Goal: Submit feedback/report problem

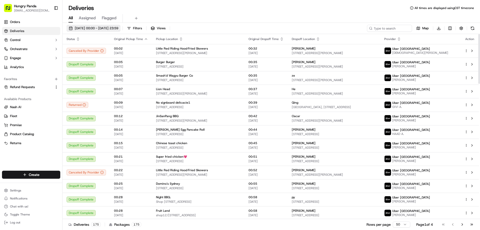
click at [110, 30] on span "[DATE] 00:00 - [DATE] 23:59" at bounding box center [97, 28] width 44 height 5
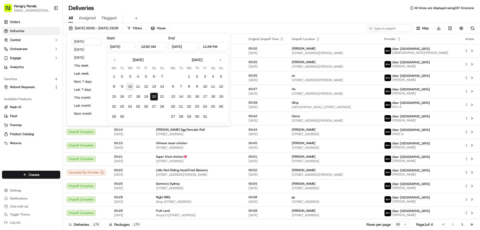
click at [127, 83] on button "10" at bounding box center [130, 87] width 8 height 8
type input "Sep 10, 2025"
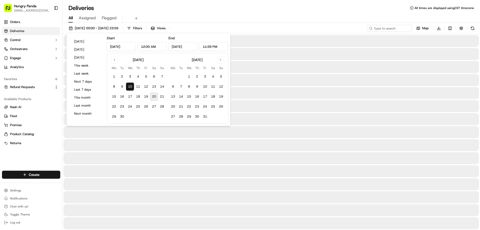
click at [152, 96] on button "20" at bounding box center [154, 97] width 8 height 8
type input "Sep 20, 2025"
click at [279, 15] on div "All Assigned Flagged" at bounding box center [272, 18] width 418 height 9
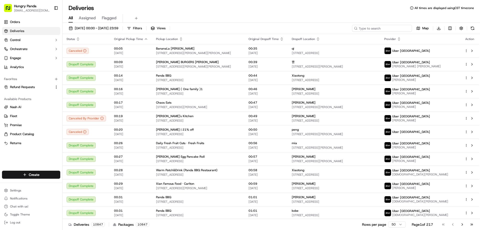
click at [392, 31] on input at bounding box center [382, 28] width 60 height 7
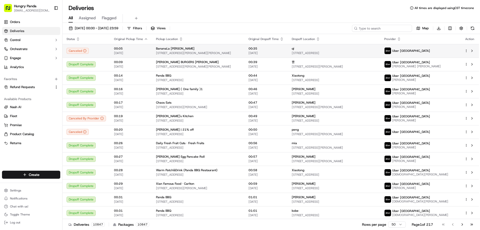
paste input "1371221268653791611367"
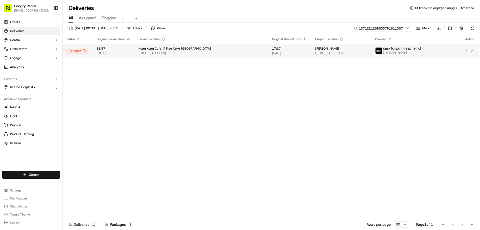
type input "1371221268653791611367"
click at [252, 47] on td "Hong Kong Cafe 🥤Free Coke Wolli Creek Magdalene Terrace, Wolli Creek NSW 2205, …" at bounding box center [202, 51] width 134 height 14
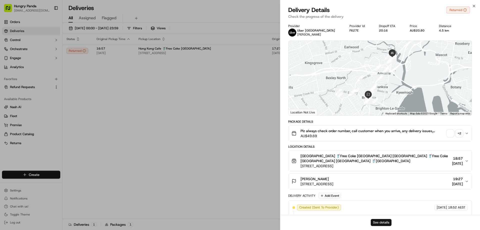
click at [382, 221] on button "See details" at bounding box center [381, 222] width 21 height 7
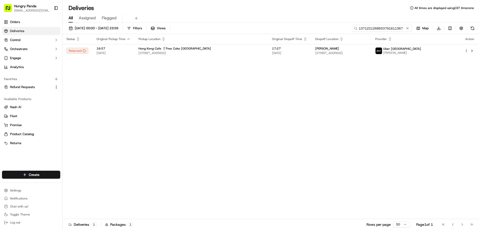
click at [411, 29] on input "1371221268653791611367" at bounding box center [382, 28] width 60 height 7
click at [409, 29] on button at bounding box center [407, 28] width 5 height 5
click at [409, 29] on input at bounding box center [382, 28] width 60 height 7
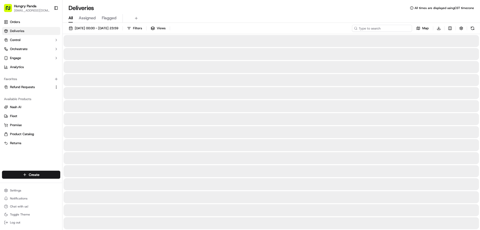
paste input "946520549895572912837"
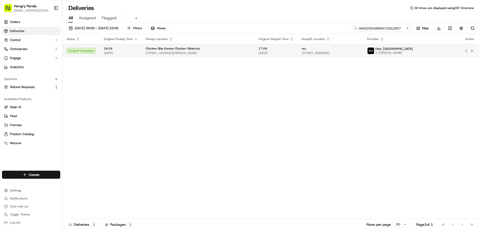
type input "946520549895572912837"
click at [280, 53] on td "17:04 19/09/2025" at bounding box center [276, 51] width 43 height 14
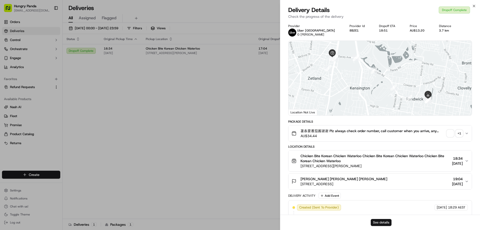
click at [381, 222] on button "See details" at bounding box center [381, 222] width 21 height 7
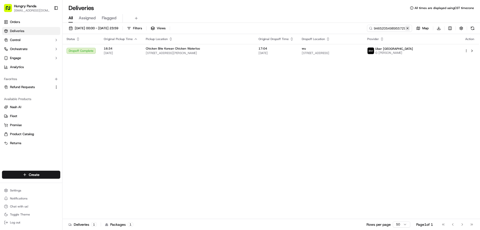
click at [408, 28] on button at bounding box center [407, 28] width 5 height 5
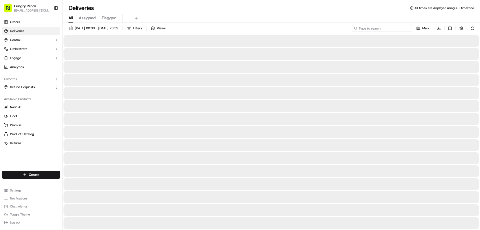
drag, startPoint x: 408, startPoint y: 28, endPoint x: 405, endPoint y: 30, distance: 3.5
click at [408, 28] on input at bounding box center [382, 28] width 60 height 7
paste input "1578200698855772521560"
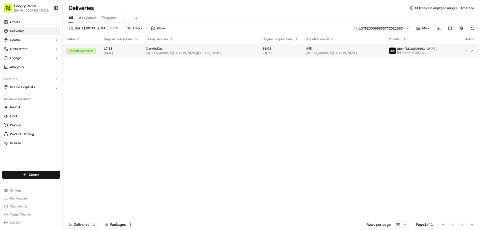
type input "1578200698855772521560"
click at [273, 56] on td "18:03 19/09/2025" at bounding box center [280, 51] width 43 height 14
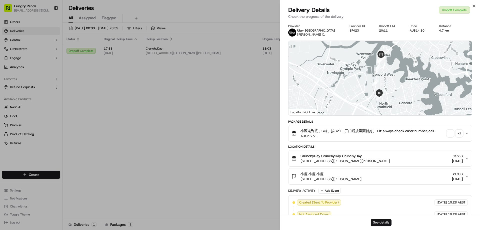
click at [379, 221] on button "See details" at bounding box center [381, 222] width 21 height 7
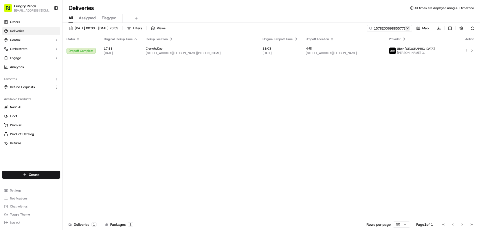
click at [407, 30] on button at bounding box center [407, 28] width 5 height 5
click at [407, 29] on input at bounding box center [382, 28] width 60 height 7
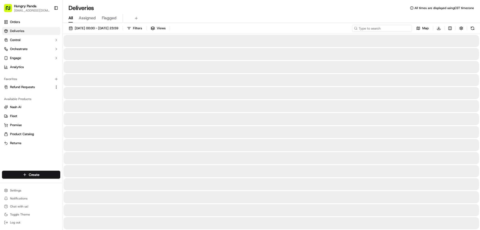
paste input "1671269688252791821436"
type input "1671269688252791821436"
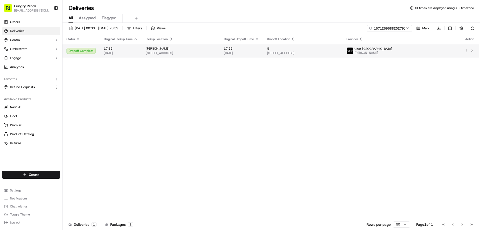
click at [290, 51] on td "G 80 Waterloo Road, Macquarie Park NSW 2113, Australia" at bounding box center [303, 51] width 80 height 14
click at [263, 56] on td "17:55 19/09/2025" at bounding box center [241, 51] width 43 height 14
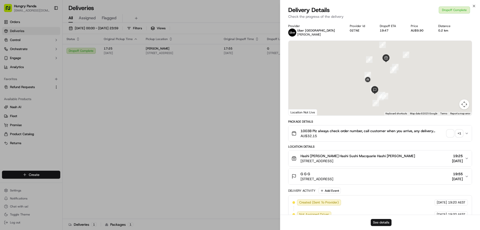
click at [379, 222] on button "See details" at bounding box center [381, 222] width 21 height 7
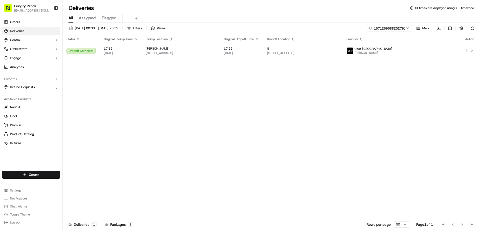
click at [409, 27] on button at bounding box center [407, 28] width 5 height 5
click at [409, 28] on input at bounding box center [382, 28] width 60 height 7
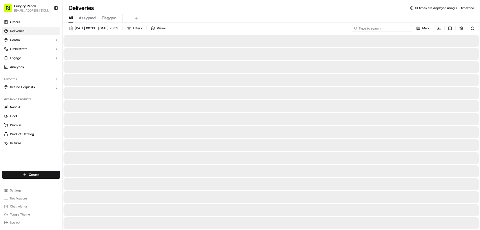
paste input "3673223138756733511922"
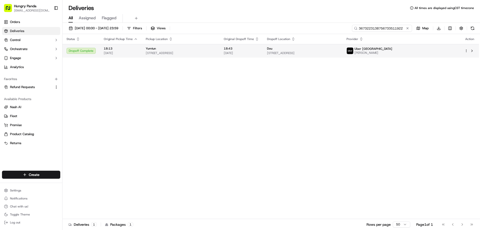
type input "3673223138756733511922"
click at [251, 50] on span "18:43" at bounding box center [241, 49] width 35 height 4
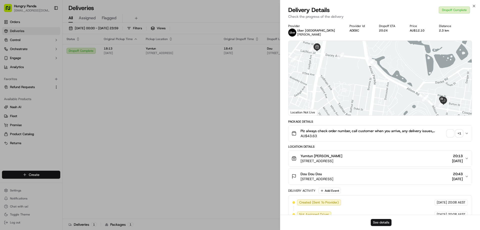
click at [380, 224] on button "See details" at bounding box center [381, 222] width 21 height 7
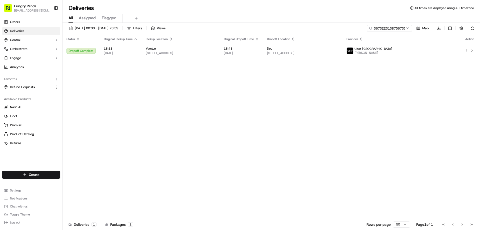
click at [408, 27] on button at bounding box center [407, 28] width 5 height 5
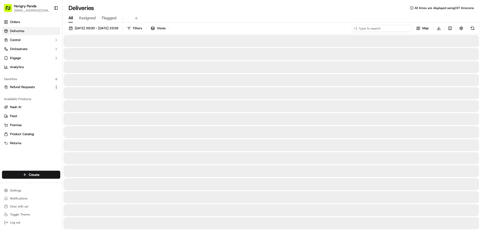
click at [408, 27] on input at bounding box center [382, 28] width 60 height 7
paste input "7870247998551727641526"
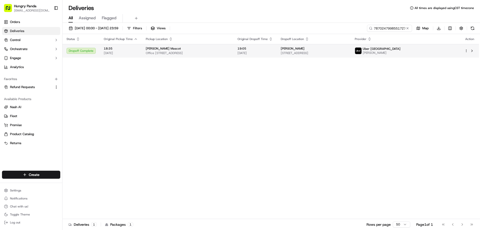
click at [273, 49] on span "19:05" at bounding box center [255, 49] width 35 height 4
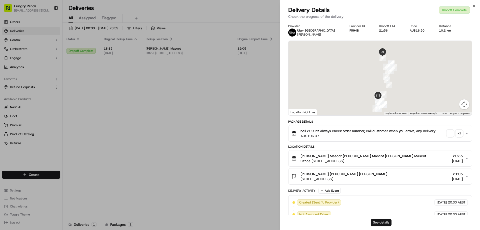
click at [380, 223] on button "See details" at bounding box center [381, 222] width 21 height 7
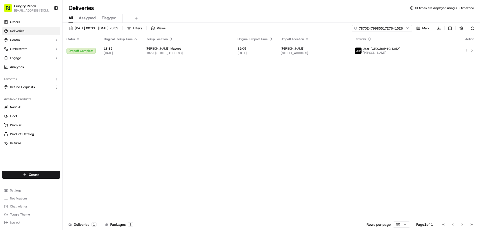
click at [403, 28] on input "7870247998551727641526" at bounding box center [382, 28] width 60 height 7
paste input "087821899865871831684"
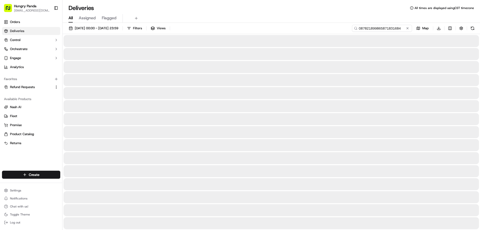
type input "087821899865871831684"
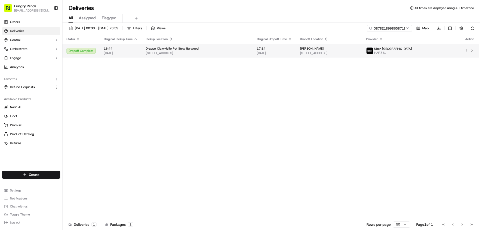
click at [253, 52] on td "17:14 19/09/2025" at bounding box center [274, 51] width 43 height 14
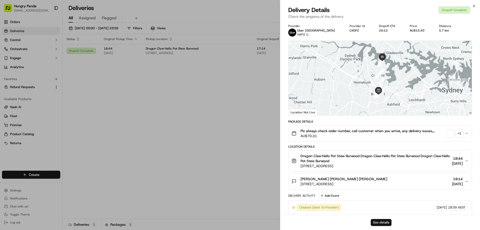
click at [383, 223] on button "See details" at bounding box center [381, 222] width 21 height 7
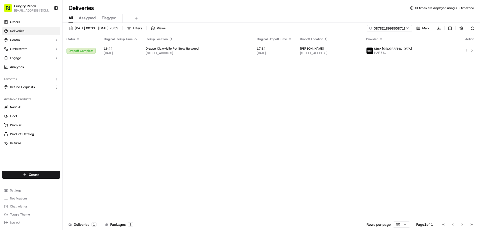
click at [406, 28] on button at bounding box center [407, 28] width 5 height 5
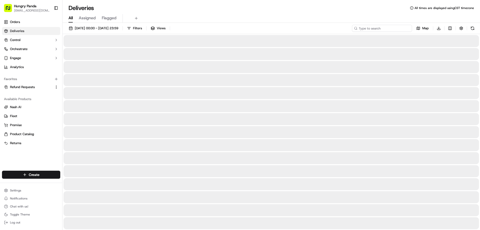
click at [406, 27] on input at bounding box center [382, 28] width 60 height 7
paste input "649821037855776817857"
type input "649821037855776817857"
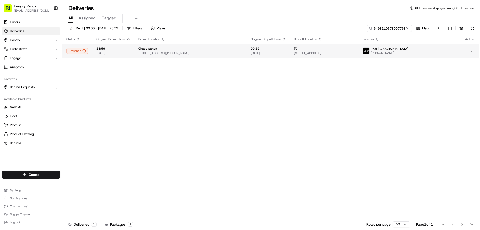
click at [290, 57] on td "00:29 20/09/2025" at bounding box center [268, 51] width 43 height 14
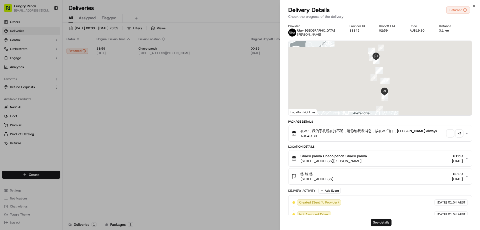
click at [377, 222] on button "See details" at bounding box center [381, 222] width 21 height 7
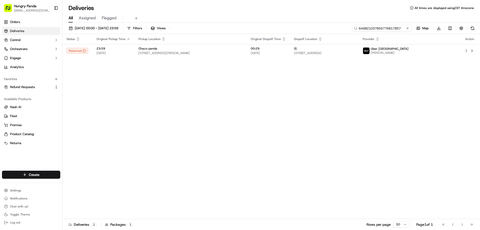
click at [404, 30] on input "649821037855776817857" at bounding box center [382, 28] width 60 height 7
click at [408, 28] on button at bounding box center [407, 28] width 5 height 5
click at [406, 28] on input at bounding box center [382, 28] width 60 height 7
paste input "2677265828256784511876"
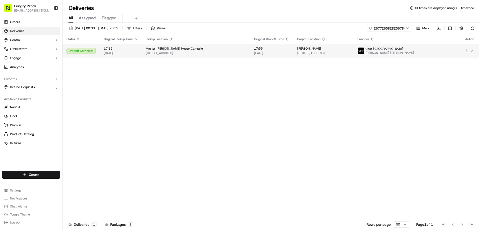
click at [274, 55] on span "[DATE]" at bounding box center [271, 53] width 35 height 4
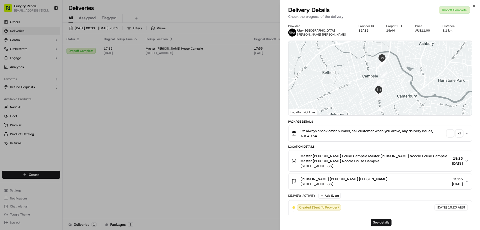
drag, startPoint x: 379, startPoint y: 228, endPoint x: 379, endPoint y: 224, distance: 3.3
click at [379, 228] on div "See details" at bounding box center [380, 222] width 200 height 15
click at [380, 223] on button "See details" at bounding box center [381, 222] width 21 height 7
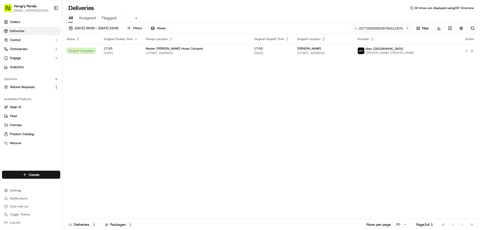
click at [404, 28] on input "2677265828256784511876" at bounding box center [382, 28] width 60 height 7
paste input "5409346958754736941571"
click at [78, 111] on div "Status Original Pickup Time Pickup Location Original Dropoff Time Dropoff Locat…" at bounding box center [271, 126] width 417 height 185
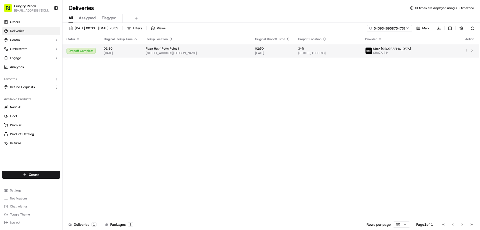
click at [219, 54] on span "82-94 Darlinghurst Rd, Potts Point NSW 2011, Australia" at bounding box center [196, 53] width 101 height 4
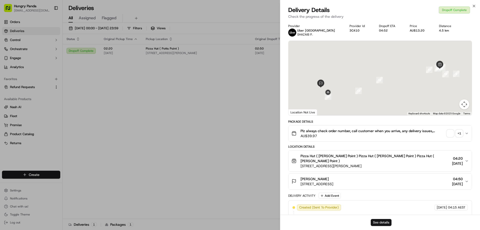
click at [374, 222] on button "See details" at bounding box center [381, 222] width 21 height 7
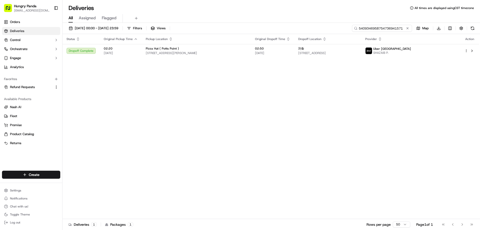
click at [399, 27] on input "5409346958754736941571" at bounding box center [382, 28] width 60 height 7
paste input ""025229523895173186248 ""
click at [379, 30] on input "540934695875"025229523895173186248 "1571" at bounding box center [382, 28] width 60 height 7
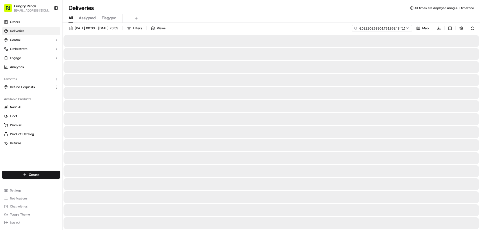
click at [379, 30] on input "540934695875"025229523895173186248 "1571" at bounding box center [382, 28] width 60 height 7
type input "540934695875""025229523895173186248 ""1571"
click at [408, 28] on button at bounding box center [407, 28] width 5 height 5
click at [408, 28] on input at bounding box center [382, 28] width 60 height 7
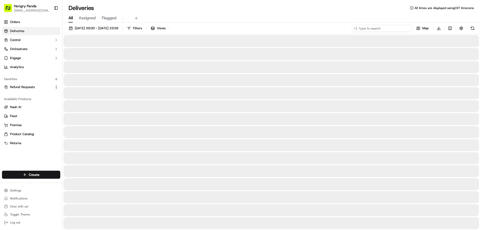
paste input ""025229523895173186248 ""
drag, startPoint x: 360, startPoint y: 28, endPoint x: 354, endPoint y: 29, distance: 6.0
click at [354, 29] on div ""025229523895173186248" at bounding box center [382, 28] width 60 height 7
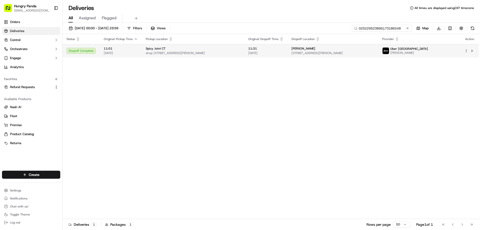
type input "025229523895173186248"
click at [284, 53] on span "19/09/2025" at bounding box center [265, 53] width 35 height 4
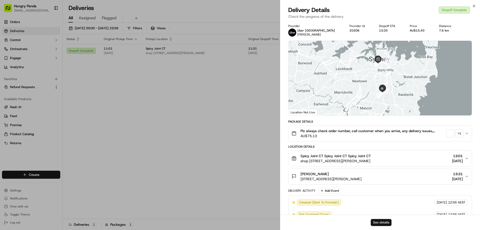
click at [383, 220] on button "See details" at bounding box center [381, 222] width 21 height 7
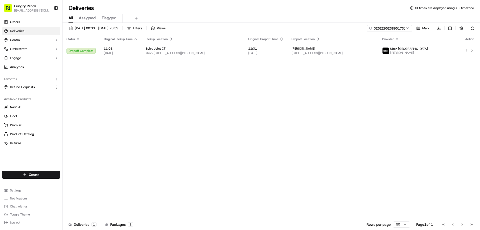
click at [406, 29] on button at bounding box center [407, 28] width 5 height 5
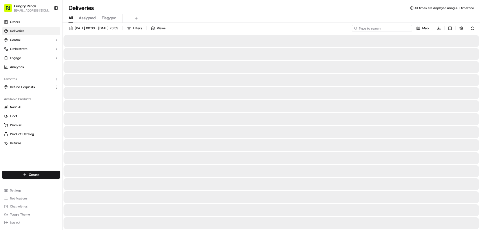
click at [406, 29] on input at bounding box center [382, 28] width 60 height 7
paste input "569229676815977612741"
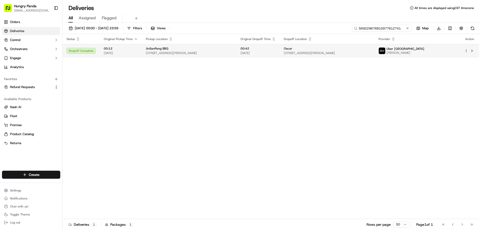
type input "569229676815977612741"
click at [276, 48] on span "00:42" at bounding box center [258, 49] width 35 height 4
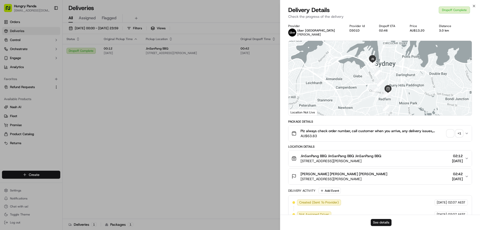
click at [378, 220] on button "See details" at bounding box center [381, 222] width 21 height 7
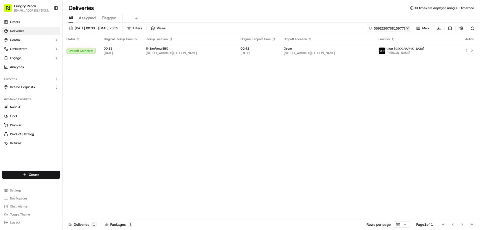
click at [408, 27] on button at bounding box center [407, 28] width 5 height 5
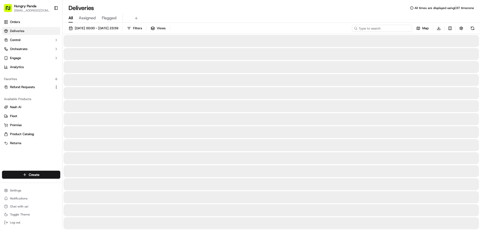
click at [408, 27] on input at bounding box center [382, 28] width 60 height 7
paste input "6425349238050734181267"
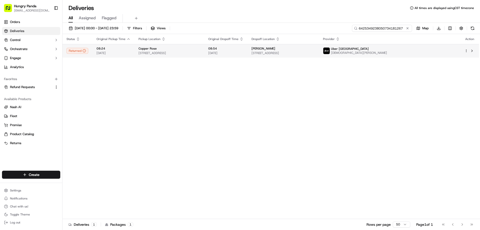
type input "6425349238050734181267"
click at [292, 47] on td "Liu 9 Bunnerong Rd, Kingsford NSW 2032, Australia" at bounding box center [283, 51] width 71 height 14
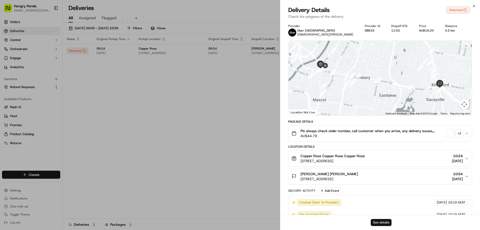
click at [383, 225] on button "See details" at bounding box center [381, 222] width 21 height 7
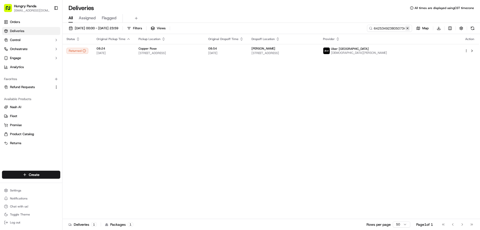
click at [408, 30] on button at bounding box center [407, 28] width 5 height 5
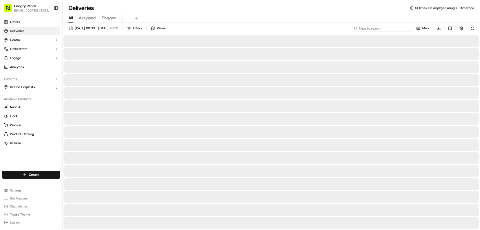
drag, startPoint x: 408, startPoint y: 30, endPoint x: 399, endPoint y: 34, distance: 9.5
click at [408, 30] on input at bounding box center [382, 28] width 60 height 7
paste input "2335318638455705081731"
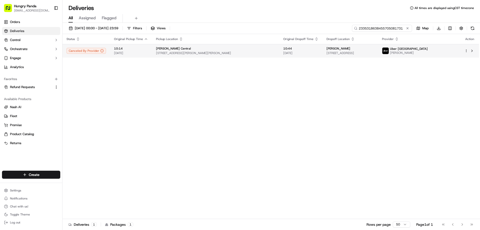
type input "2335318638455705081731"
click at [251, 48] on div "Mao Po Rhodes Central" at bounding box center [215, 49] width 119 height 4
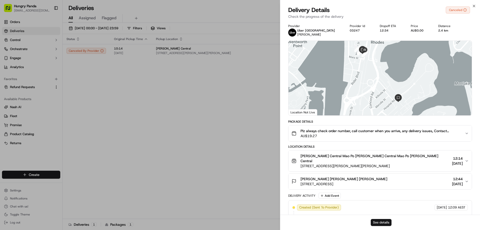
click at [386, 220] on button "See details" at bounding box center [381, 222] width 21 height 7
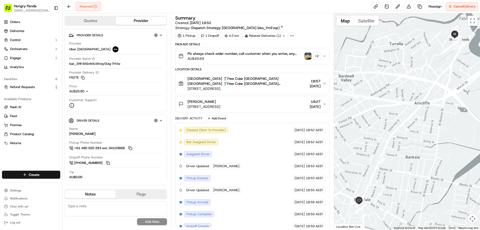
click at [308, 56] on img "button" at bounding box center [308, 56] width 7 height 7
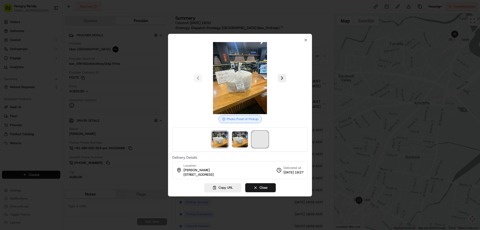
click at [257, 142] on span at bounding box center [260, 139] width 16 height 16
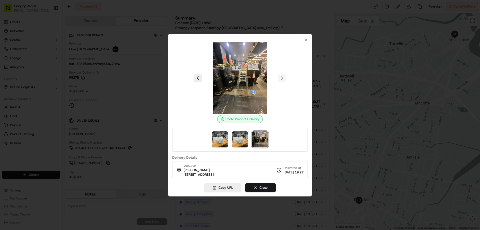
click at [331, 71] on div at bounding box center [240, 115] width 480 height 230
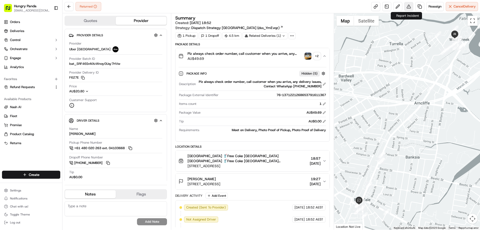
click at [409, 5] on button at bounding box center [408, 6] width 9 height 9
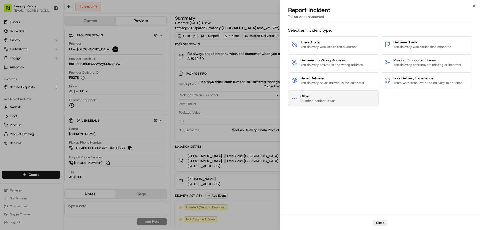
click at [307, 97] on span "Other" at bounding box center [318, 96] width 35 height 5
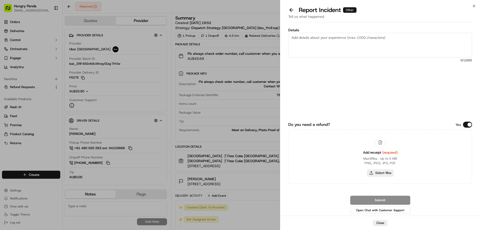
click at [380, 172] on button "Select files" at bounding box center [380, 172] width 27 height 7
type input "C:\fakepath\screenshot_2025-09-20_11-44-42.png"
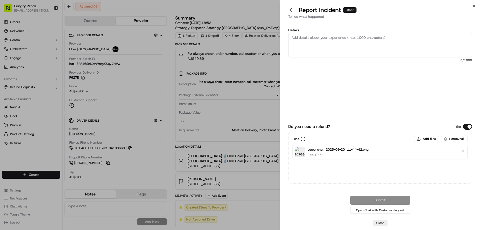
drag, startPoint x: 342, startPoint y: 42, endPoint x: 345, endPoint y: 42, distance: 2.8
click at [342, 42] on textarea "Details" at bounding box center [380, 45] width 184 height 25
paste textarea "The order delivery was seriously overdue. The order log showed that the rider r…"
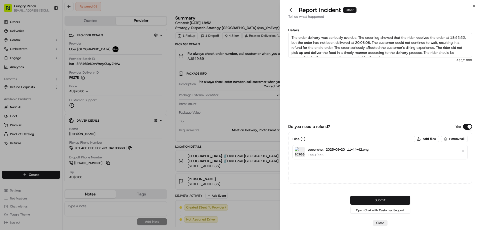
scroll to position [3, 0]
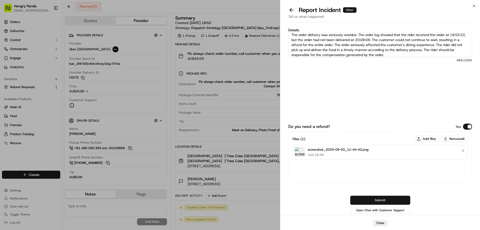
type textarea "The order delivery was seriously overdue. The order log showed that the rider r…"
click at [376, 198] on button "Submit" at bounding box center [380, 200] width 60 height 9
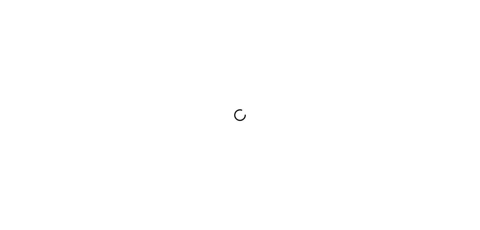
click at [230, 119] on div at bounding box center [240, 115] width 480 height 230
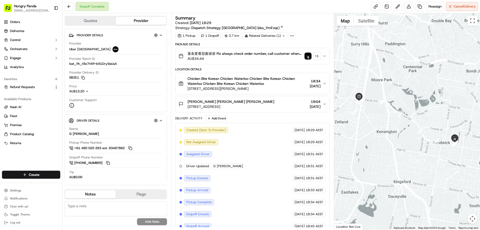
click at [304, 58] on div "薯条要番茄酱谢谢 Plz always check order number, call customer when you arrive, any deli…" at bounding box center [251, 56] width 144 height 10
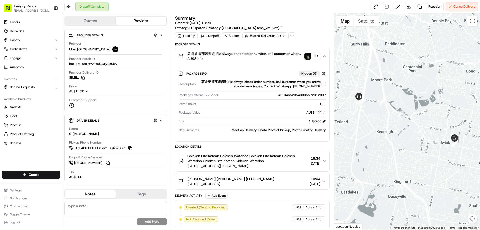
click at [308, 56] on img "button" at bounding box center [308, 56] width 7 height 7
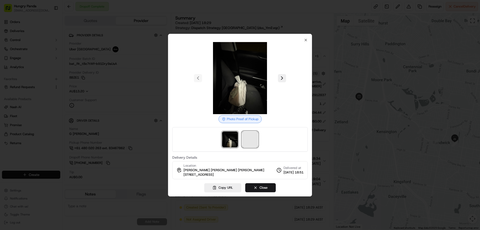
click at [252, 134] on span at bounding box center [250, 139] width 16 height 16
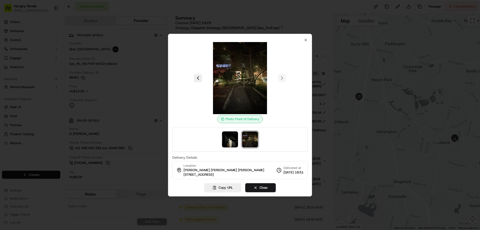
click at [321, 56] on div at bounding box center [240, 115] width 480 height 230
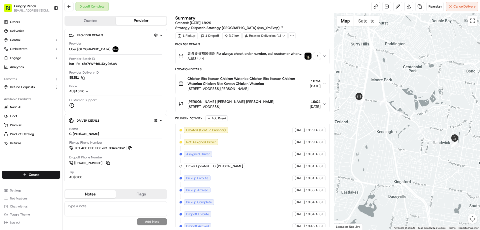
click at [321, 56] on div "薯条要番茄酱谢谢 Plz always check order number, call customer when you arrive, any deli…" at bounding box center [251, 56] width 144 height 10
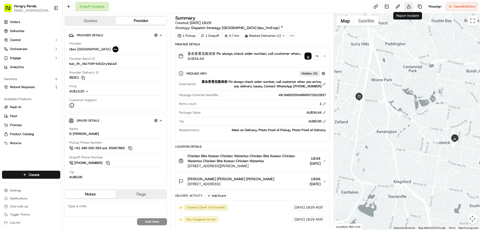
click at [407, 9] on button at bounding box center [408, 6] width 9 height 9
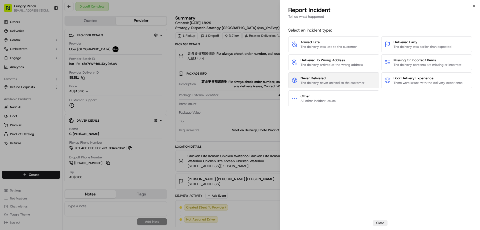
click at [322, 82] on span "The delivery never arrived to the customer" at bounding box center [333, 83] width 64 height 5
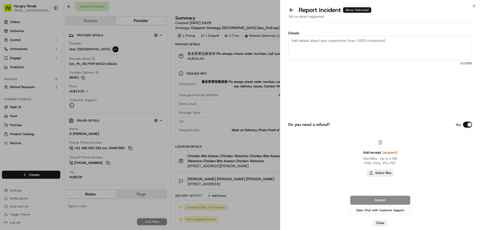
click at [382, 174] on button "Select files" at bounding box center [380, 172] width 27 height 7
type input "C:\fakepath\screenshot_2025-09-20_11-46-00.png"
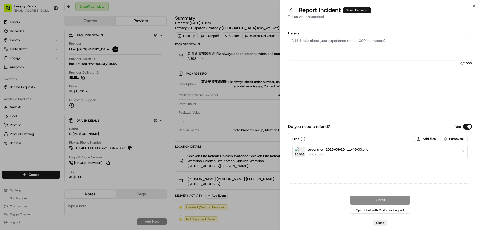
click at [334, 34] on label "Details" at bounding box center [380, 33] width 184 height 4
click at [334, 36] on textarea "Details" at bounding box center [380, 48] width 184 height 25
click at [332, 42] on textarea "Details" at bounding box center [380, 48] width 184 height 25
paste textarea "The customer reported that he did not receive the food. The photo taken by the …"
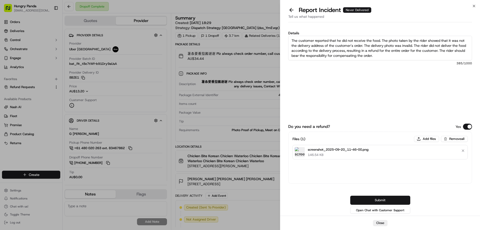
type textarea "The customer reported that he did not receive the food. The photo taken by the …"
click at [377, 196] on div "Do you need a refund? Yes Files ( 1 ) Add files Remove all screenshot_2025-09-2…" at bounding box center [380, 162] width 184 height 105
click at [376, 197] on button "Submit" at bounding box center [380, 200] width 60 height 9
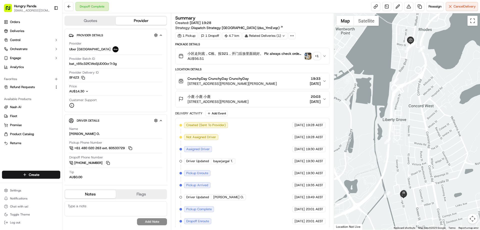
click at [376, 46] on div at bounding box center [407, 121] width 146 height 216
click at [306, 57] on img "button" at bounding box center [308, 56] width 7 height 7
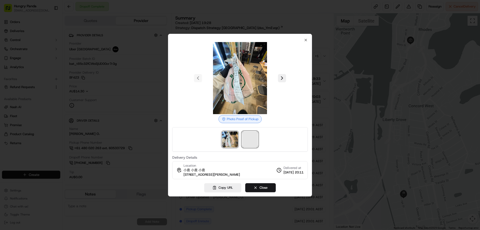
click at [246, 135] on span at bounding box center [250, 139] width 16 height 16
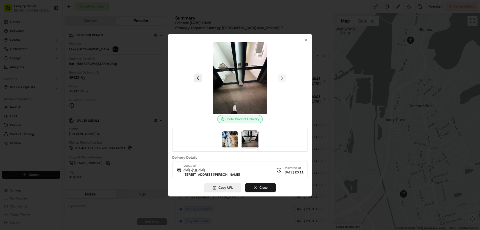
click at [322, 60] on div at bounding box center [240, 115] width 480 height 230
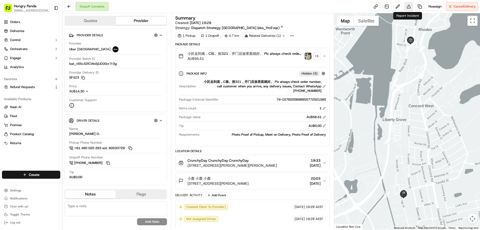
click at [408, 10] on button at bounding box center [408, 6] width 9 height 9
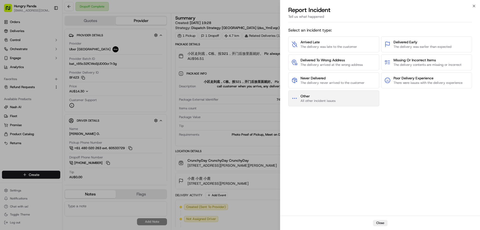
click at [332, 93] on button "Other All other incident issues" at bounding box center [333, 98] width 91 height 16
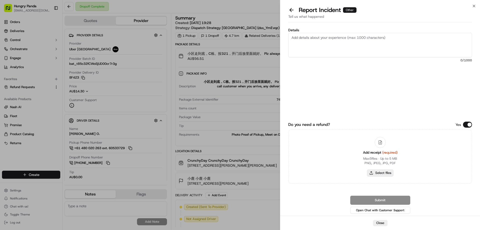
click at [384, 172] on button "Select files" at bounding box center [380, 172] width 27 height 7
type input "C:\fakepath\screenshot_2025-09-20_11-48-38.png"
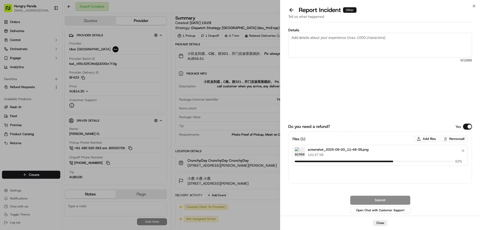
drag, startPoint x: 343, startPoint y: 39, endPoint x: 365, endPoint y: 4, distance: 41.6
click at [343, 39] on textarea "Details" at bounding box center [380, 45] width 184 height 25
click at [318, 56] on textarea "Details" at bounding box center [380, 45] width 184 height 25
click at [333, 46] on textarea "Details" at bounding box center [380, 45] width 184 height 25
paste textarea "The customer reported that he did not receive the meal, the delivery photo take…"
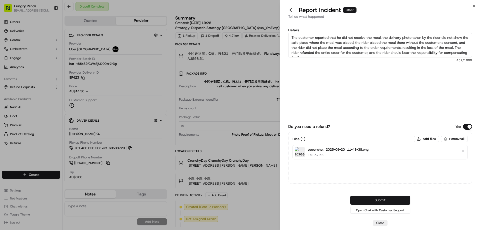
scroll to position [3, 0]
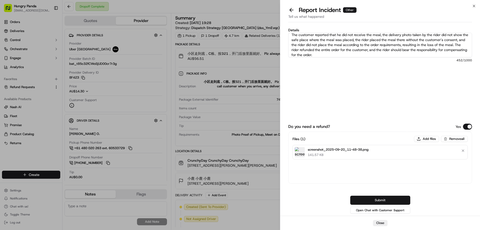
type textarea "The customer reported that he did not receive the meal, the delivery photo take…"
click at [383, 197] on button "Submit" at bounding box center [380, 200] width 60 height 9
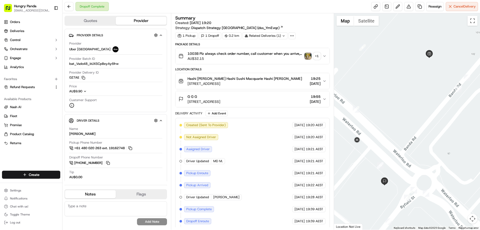
click at [325, 54] on icon "button" at bounding box center [325, 56] width 4 height 4
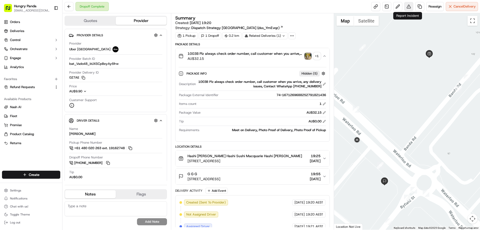
click at [411, 5] on button at bounding box center [408, 6] width 9 height 9
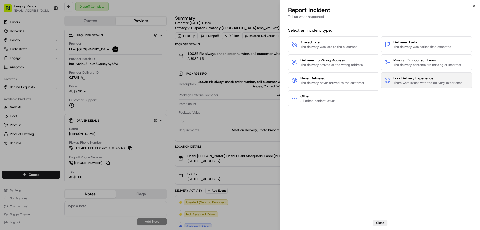
click at [415, 77] on span "Poor Delivery Experience" at bounding box center [428, 78] width 69 height 5
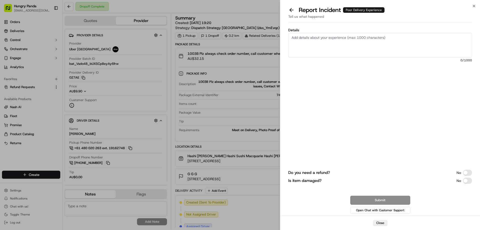
click at [467, 174] on button "Do you need a refund?" at bounding box center [467, 173] width 9 height 6
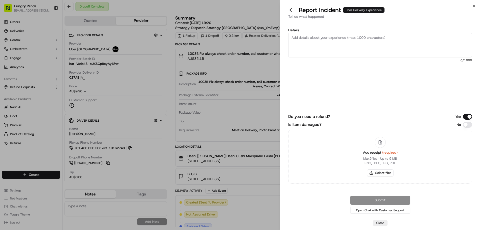
click at [469, 123] on button "Is item damaged?" at bounding box center [467, 125] width 9 height 6
click at [373, 174] on button "Select files" at bounding box center [380, 172] width 27 height 7
type input "C:\fakepath\lQLPJxIZuVbAhGnNAarNATewaX9HW48lnTYIqgpeOKH7AA_311_426.png"
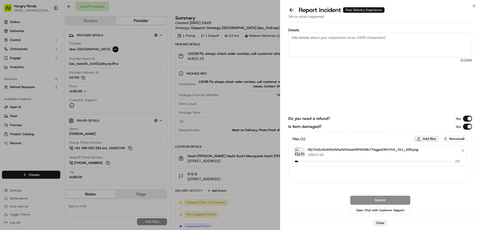
click at [426, 138] on button "Add files" at bounding box center [426, 139] width 25 height 6
type input "C:\fakepath\screenshot_2025-09-20_11-50-20.png"
click at [334, 37] on textarea "Details" at bounding box center [380, 45] width 184 height 25
paste textarea "The customer reported that the food in their order was spilled. As shown in the…"
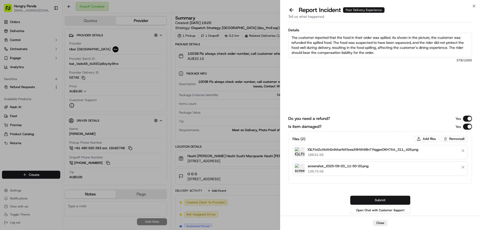
type textarea "The customer reported that the food in their order was spilled. As shown in the…"
click at [378, 197] on button "Submit" at bounding box center [380, 200] width 60 height 9
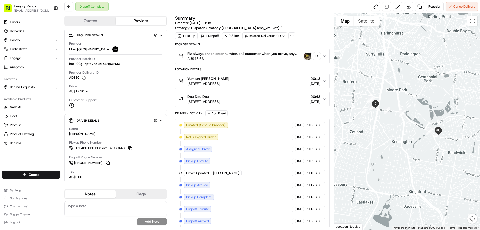
click at [305, 56] on img "button" at bounding box center [308, 56] width 7 height 7
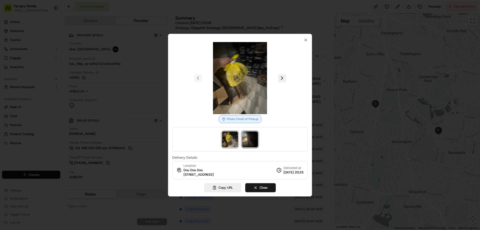
click at [252, 133] on img at bounding box center [250, 139] width 16 height 16
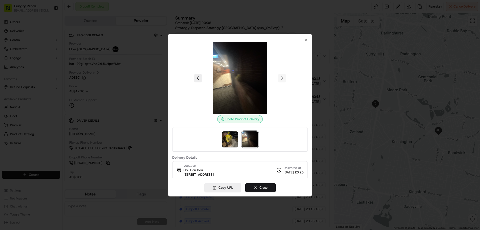
click at [328, 52] on div at bounding box center [240, 115] width 480 height 230
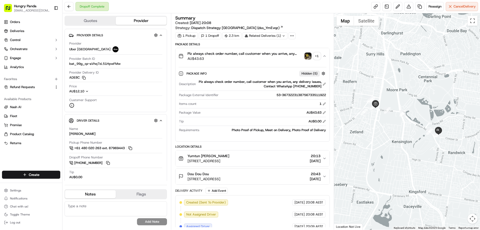
click at [304, 56] on div "Plz always check order number, call customer when you arrive, any delivery issu…" at bounding box center [251, 56] width 144 height 10
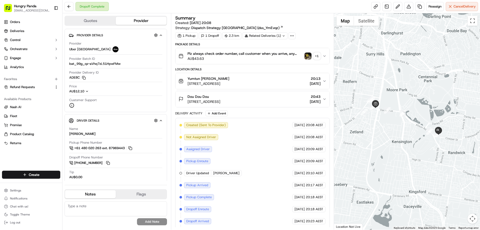
click at [310, 57] on img "button" at bounding box center [308, 56] width 7 height 7
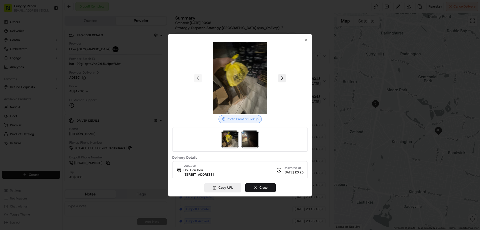
click at [251, 131] on img at bounding box center [250, 139] width 16 height 16
click at [407, 31] on div at bounding box center [240, 115] width 480 height 230
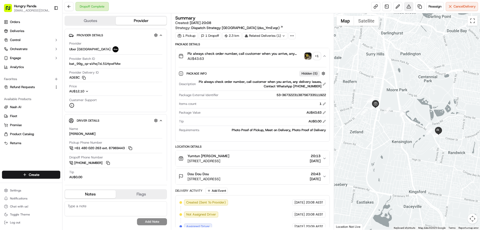
click at [409, 9] on button at bounding box center [408, 6] width 9 height 9
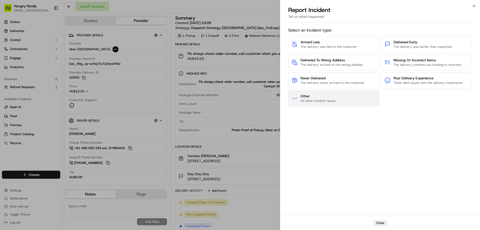
click at [320, 96] on span "Other" at bounding box center [318, 96] width 35 height 5
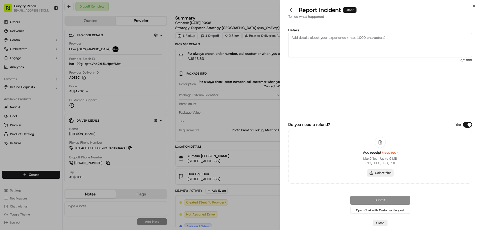
click at [373, 171] on button "Select files" at bounding box center [380, 172] width 27 height 7
type input "C:\fakepath\screenshot_2025-09-20_11-51-54.png"
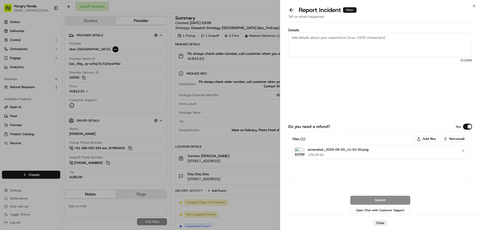
click at [354, 39] on textarea "Details" at bounding box center [380, 45] width 184 height 25
paste textarea "The customer reported that he did not receive the meal, the delivery photo take…"
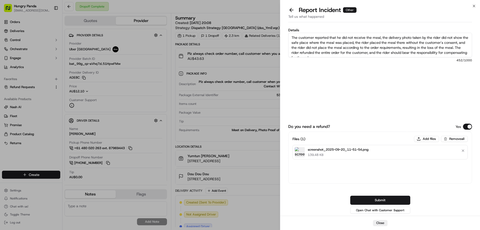
scroll to position [3, 0]
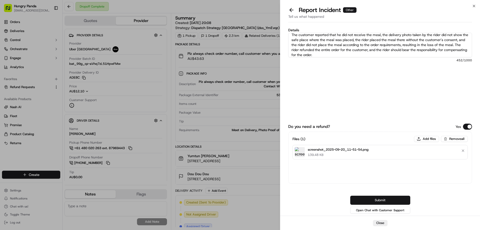
type textarea "The customer reported that he did not receive the meal, the delivery photo take…"
click at [379, 200] on button "Submit" at bounding box center [380, 200] width 60 height 9
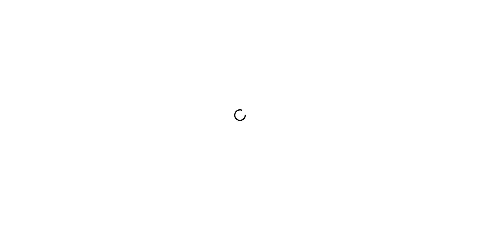
click at [317, 109] on div at bounding box center [240, 115] width 480 height 230
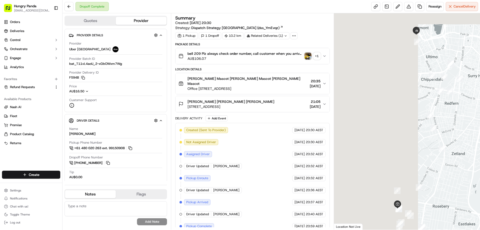
click at [309, 57] on img "button" at bounding box center [308, 56] width 7 height 7
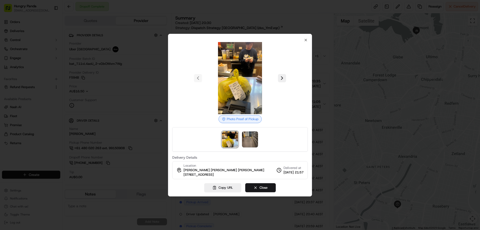
click at [320, 63] on div at bounding box center [240, 115] width 480 height 230
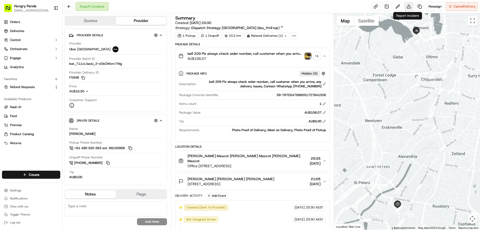
click at [407, 7] on button at bounding box center [408, 6] width 9 height 9
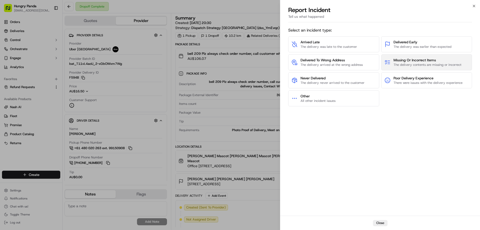
click at [435, 64] on span "The delivery contents are missing or incorrect" at bounding box center [428, 65] width 68 height 5
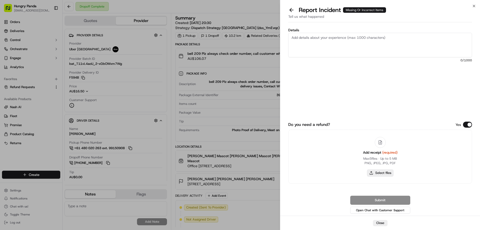
click at [387, 175] on button "Select files" at bounding box center [380, 172] width 27 height 7
type input "C:\fakepath\screenshot_2025-09-20_11-53-38.png"
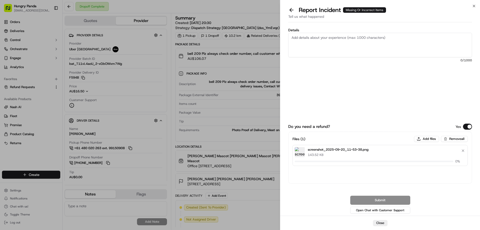
click at [334, 49] on textarea "Details" at bounding box center [380, 45] width 184 height 25
click at [334, 42] on textarea "Details" at bounding box center [380, 45] width 184 height 25
paste textarea "The rider picked up the wrong meal, and the photo taken by the rider showed tha…"
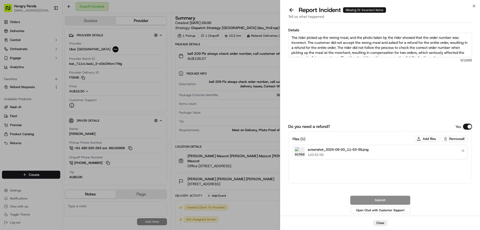
scroll to position [3, 0]
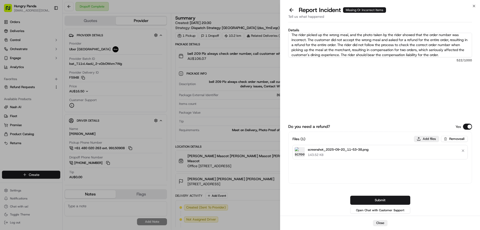
type textarea "The rider picked up the wrong meal, and the photo taken by the rider showed tha…"
click at [427, 137] on button "Add files" at bounding box center [426, 139] width 25 height 6
type input "C:\fakepath\lQLPJx0cP4cDtGnNBLrNAuKwf5kazZeU1lcIqhpkKZfJAA_738_1210.png"
click at [390, 200] on button "Submit" at bounding box center [380, 200] width 60 height 9
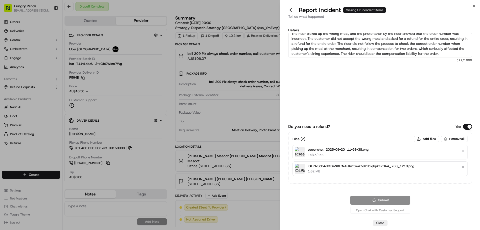
scroll to position [5, 0]
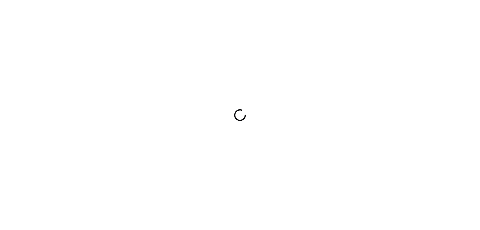
click at [275, 133] on div at bounding box center [240, 115] width 480 height 230
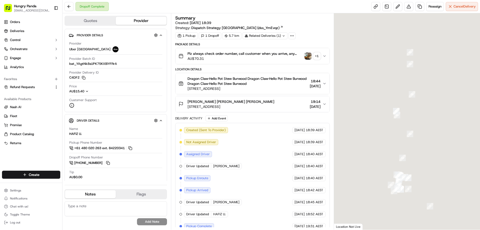
click at [308, 58] on img "button" at bounding box center [308, 56] width 7 height 7
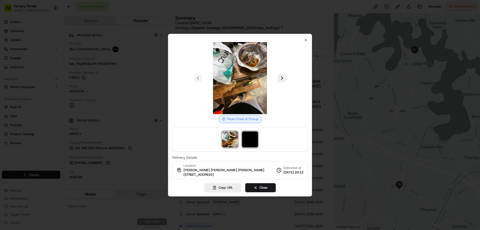
click at [248, 146] on img at bounding box center [250, 139] width 16 height 16
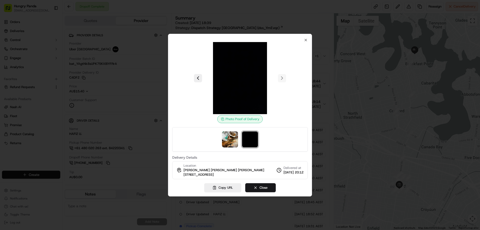
click at [324, 53] on div at bounding box center [240, 115] width 480 height 230
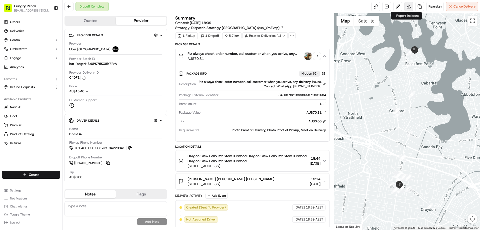
click at [409, 5] on button at bounding box center [408, 6] width 9 height 9
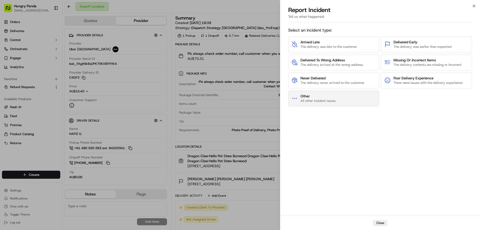
click at [317, 98] on span "Other" at bounding box center [318, 96] width 35 height 5
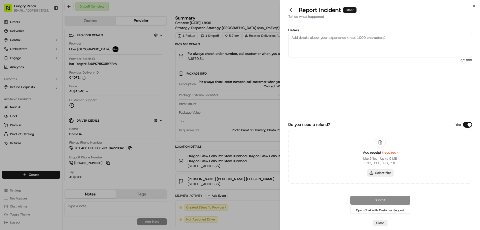
click at [379, 171] on button "Select files" at bounding box center [380, 172] width 27 height 7
type input "C:\fakepath\screenshot_2025-09-20_11-55-12.png"
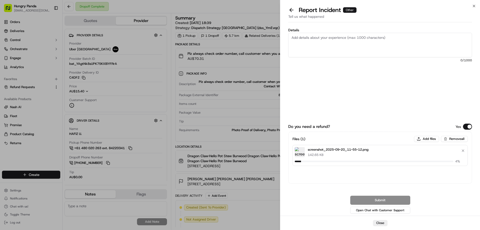
drag, startPoint x: 327, startPoint y: 35, endPoint x: 354, endPoint y: 9, distance: 37.2
click at [327, 35] on textarea "Details" at bounding box center [380, 45] width 184 height 25
click at [336, 40] on textarea "Details" at bounding box center [380, 45] width 184 height 25
paste textarea "The customer reported that he did not receive the food, the delivery photos tak…"
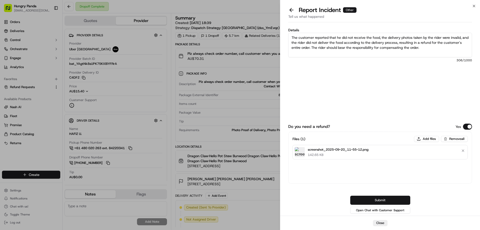
type textarea "The customer reported that he did not receive the food, the delivery photos tak…"
click at [385, 201] on button "Submit" at bounding box center [380, 200] width 60 height 9
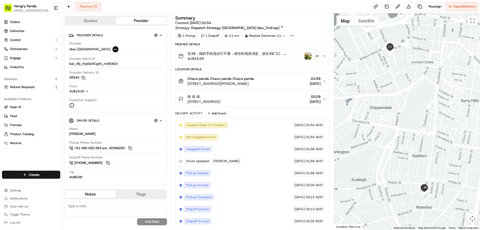
click at [309, 54] on img "button" at bounding box center [308, 56] width 7 height 7
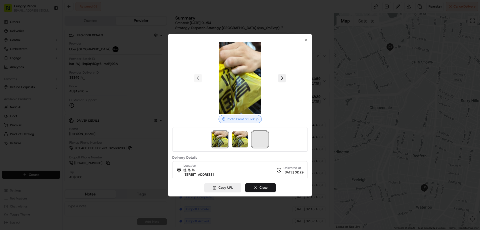
click at [253, 140] on span at bounding box center [260, 139] width 16 height 16
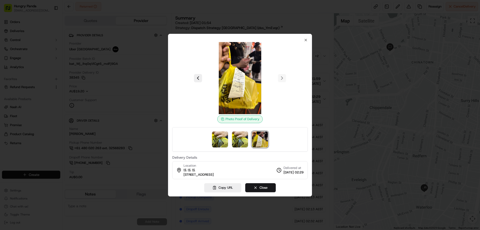
click at [322, 57] on div at bounding box center [240, 115] width 480 height 230
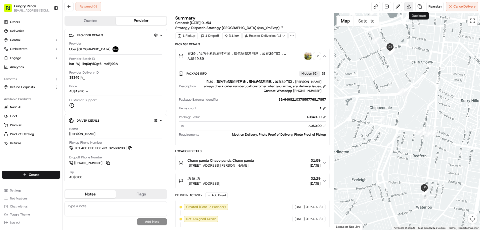
click at [408, 4] on button at bounding box center [408, 6] width 9 height 9
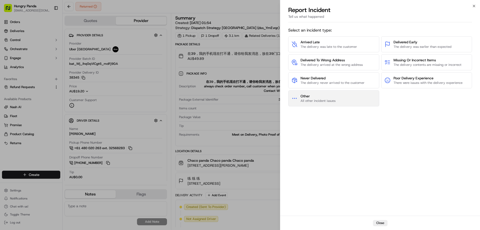
click at [323, 97] on span "Other" at bounding box center [318, 96] width 35 height 5
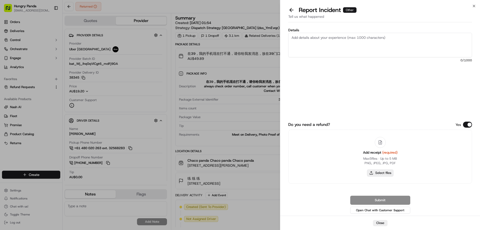
click at [379, 170] on button "Select files" at bounding box center [380, 172] width 27 height 7
type input "C:\fakepath\screenshot_2025-09-20_11-57-08.png"
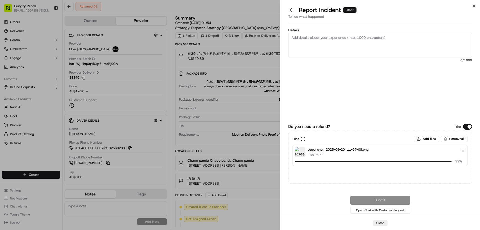
drag, startPoint x: 349, startPoint y: 43, endPoint x: 356, endPoint y: 33, distance: 12.9
click at [349, 43] on textarea "Details" at bounding box center [380, 45] width 184 height 25
click at [333, 43] on textarea "Details" at bounding box center [380, 45] width 184 height 25
paste textarea "The customer reported that he did not receive the meal. The order log showed th…"
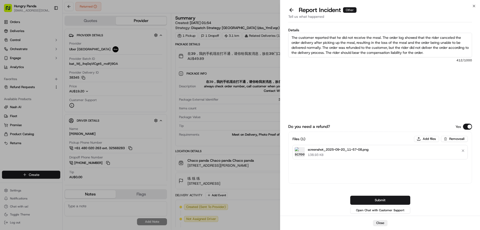
type textarea "The customer reported that he did not receive the meal. The order log showed th…"
click at [388, 195] on div "Do you need a refund? Yes Files ( 1 ) Add files Remove all screenshot_2025-09-2…" at bounding box center [380, 161] width 184 height 107
click at [367, 198] on button "Submit" at bounding box center [380, 200] width 60 height 9
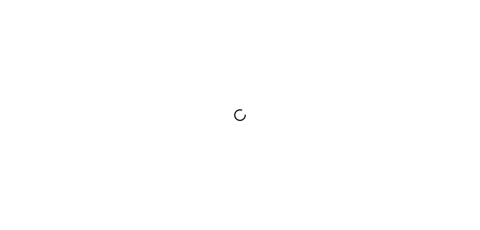
click at [288, 109] on div at bounding box center [240, 115] width 480 height 230
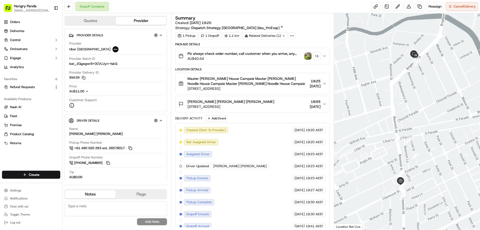
click at [306, 57] on img "button" at bounding box center [308, 56] width 7 height 7
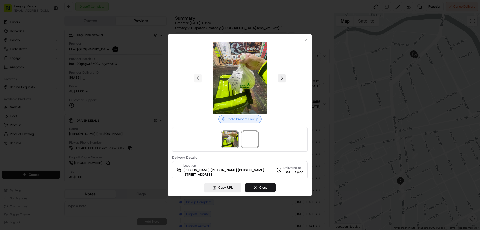
drag, startPoint x: 255, startPoint y: 142, endPoint x: 266, endPoint y: 129, distance: 17.2
click at [255, 143] on span at bounding box center [250, 139] width 16 height 16
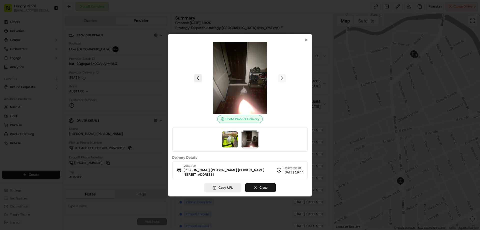
click at [324, 55] on div at bounding box center [240, 115] width 480 height 230
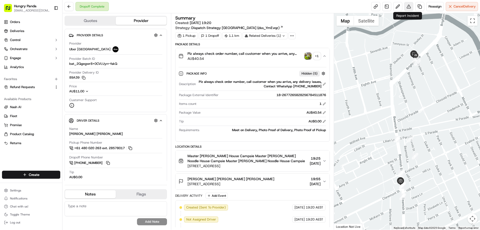
click at [409, 5] on button at bounding box center [408, 6] width 9 height 9
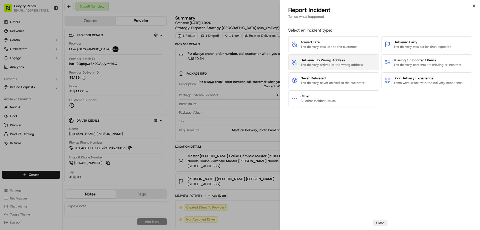
click at [326, 60] on span "Delivered To Wrong Address" at bounding box center [332, 60] width 62 height 5
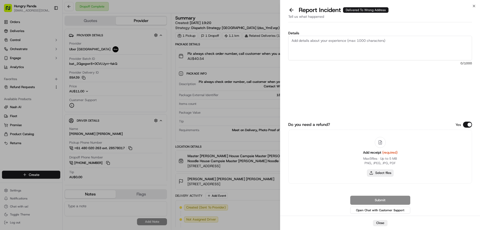
click at [379, 175] on button "Select files" at bounding box center [380, 172] width 27 height 7
type input "C:\fakepath\screenshot_2025-09-20_11-58-12.png"
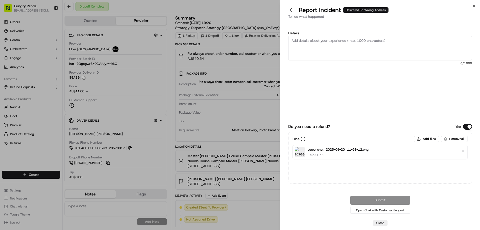
drag, startPoint x: 348, startPoint y: 43, endPoint x: 369, endPoint y: 52, distance: 22.7
click at [348, 43] on textarea "Details" at bounding box center [380, 48] width 184 height 25
paste textarea "The customer reported that he did not receive the food. The photo taken by the …"
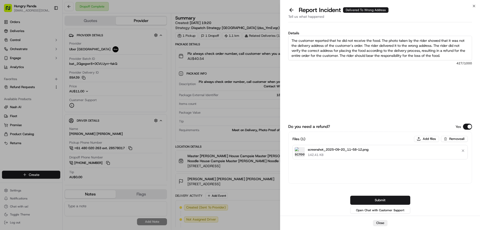
type textarea "The customer reported that he did not receive the food. The photo taken by the …"
click at [369, 200] on button "Submit" at bounding box center [380, 200] width 60 height 9
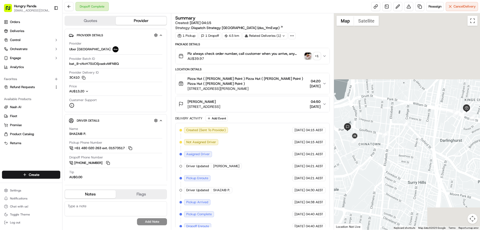
click at [307, 55] on img "button" at bounding box center [308, 56] width 7 height 7
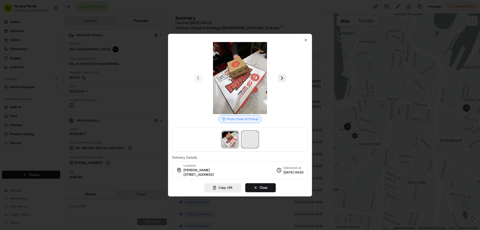
click at [254, 143] on span at bounding box center [250, 139] width 16 height 16
click at [323, 57] on div at bounding box center [240, 115] width 480 height 230
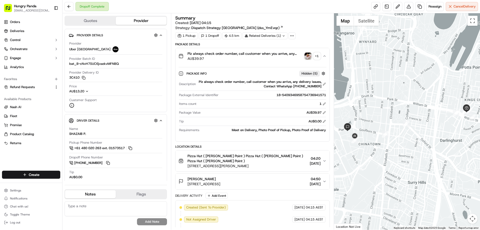
click at [306, 57] on img "button" at bounding box center [308, 56] width 7 height 7
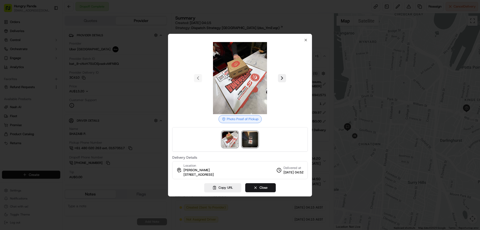
click at [250, 140] on img at bounding box center [250, 139] width 16 height 16
click at [378, 53] on div at bounding box center [240, 115] width 480 height 230
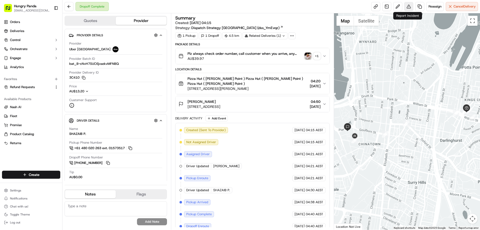
click at [408, 4] on button at bounding box center [408, 6] width 9 height 9
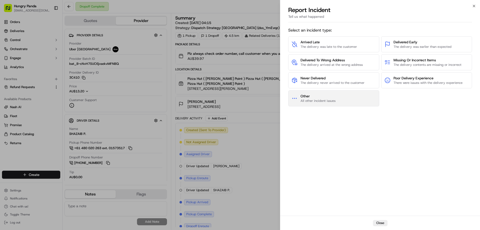
click at [334, 99] on span "All other incident issues" at bounding box center [318, 101] width 35 height 5
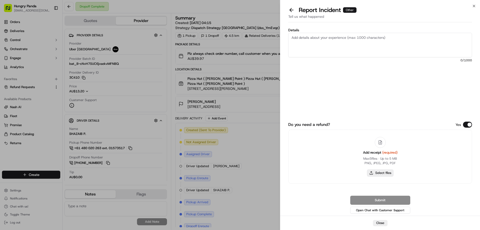
click at [374, 174] on button "Select files" at bounding box center [380, 172] width 27 height 7
type input "C:\fakepath\screenshot_2025-09-20_11-59-23.png"
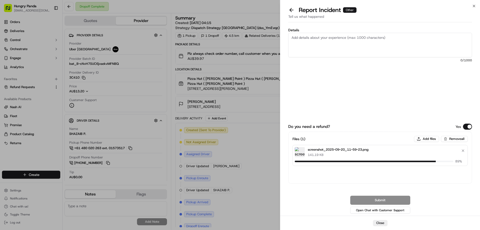
click at [335, 40] on textarea "Details" at bounding box center [380, 45] width 184 height 25
click at [324, 46] on textarea "Details" at bounding box center [380, 45] width 184 height 25
paste textarea "The customer reported that he did not receive the meal, the delivery photo take…"
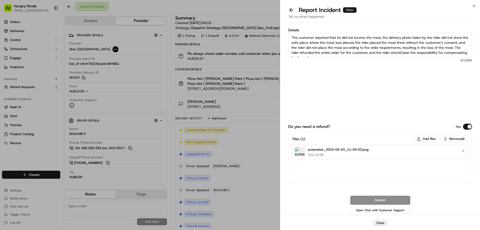
scroll to position [3, 0]
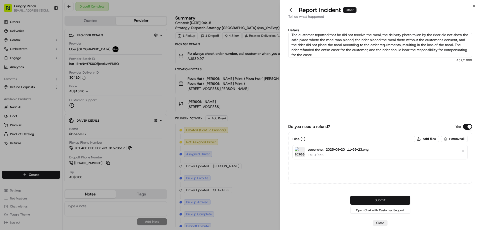
type textarea "The customer reported that he did not receive the meal, the delivery photo take…"
click at [385, 201] on button "Submit" at bounding box center [380, 200] width 60 height 9
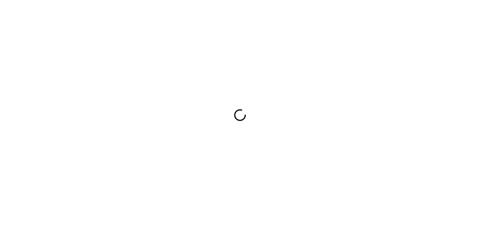
click at [249, 159] on div at bounding box center [240, 115] width 480 height 230
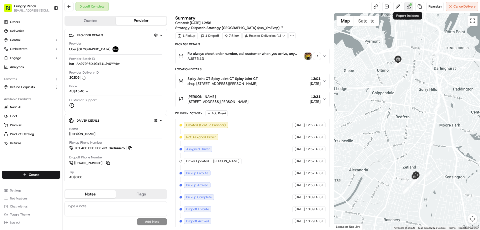
click at [409, 9] on button at bounding box center [408, 6] width 9 height 9
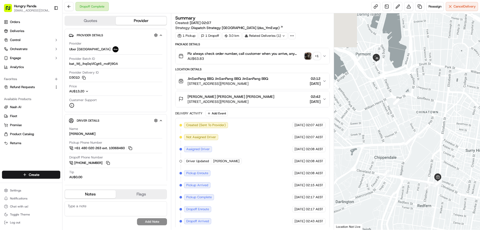
click at [307, 55] on img "button" at bounding box center [308, 56] width 7 height 7
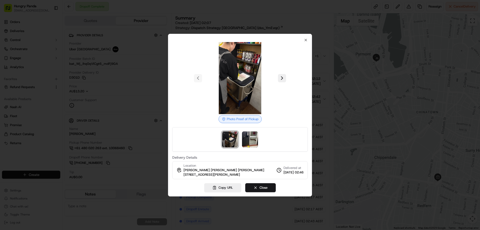
click at [242, 136] on div at bounding box center [240, 139] width 136 height 25
click at [253, 142] on img at bounding box center [250, 139] width 16 height 16
click at [325, 58] on div at bounding box center [240, 115] width 480 height 230
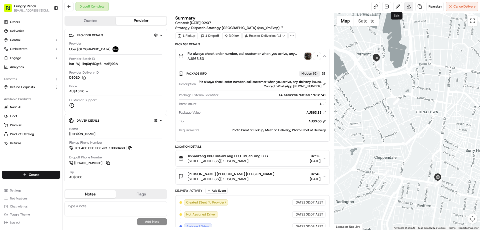
click at [410, 3] on button at bounding box center [408, 6] width 9 height 9
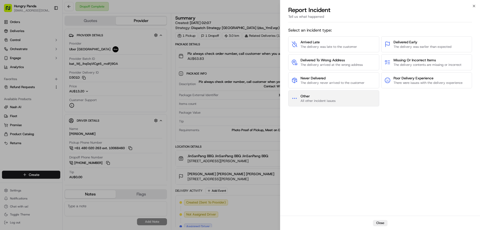
click at [306, 96] on span "Other" at bounding box center [318, 96] width 35 height 5
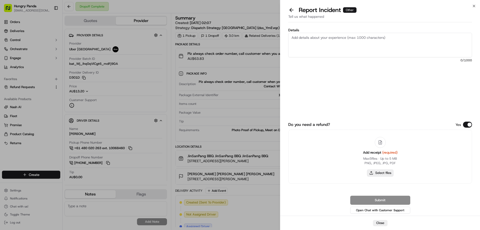
click at [374, 174] on button "Select files" at bounding box center [380, 172] width 27 height 7
type input "C:\fakepath\screenshot_2025-09-20_12-46-15.png"
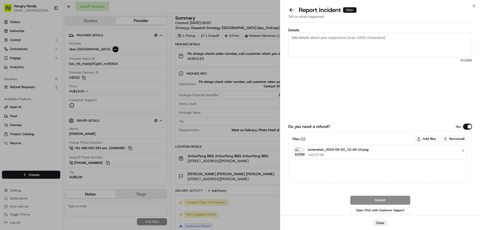
click at [337, 60] on span "0 /1000" at bounding box center [380, 60] width 184 height 4
click at [343, 46] on textarea "Details" at bounding box center [380, 45] width 184 height 25
paste textarea "The customer reported that he did not receive the meal, the delivery photo take…"
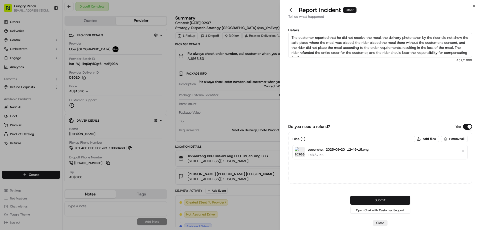
scroll to position [3, 0]
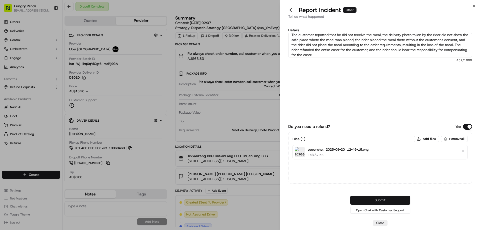
type textarea "The customer reported that he did not receive the meal, the delivery photo take…"
click at [369, 198] on button "Submit" at bounding box center [380, 200] width 60 height 9
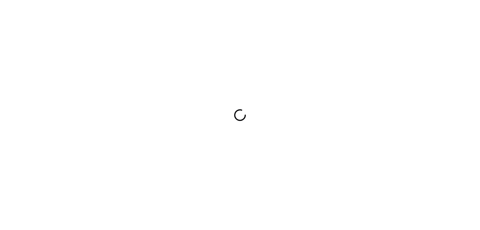
click at [275, 68] on div at bounding box center [240, 115] width 480 height 230
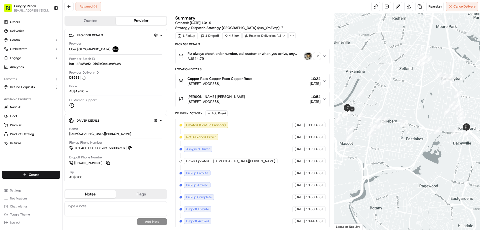
click at [307, 55] on img "button" at bounding box center [308, 56] width 7 height 7
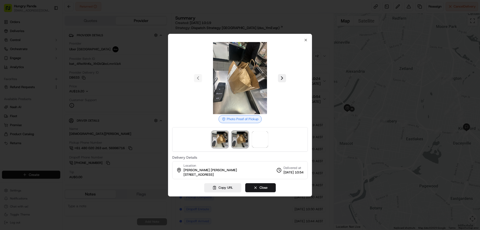
click at [237, 142] on img at bounding box center [240, 139] width 16 height 16
click at [262, 138] on span at bounding box center [260, 139] width 16 height 16
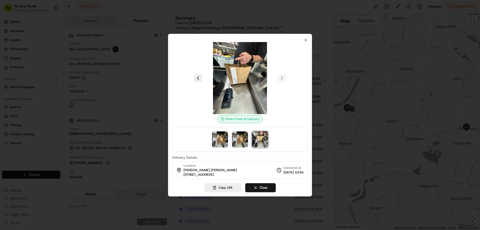
click at [324, 55] on div at bounding box center [240, 115] width 480 height 230
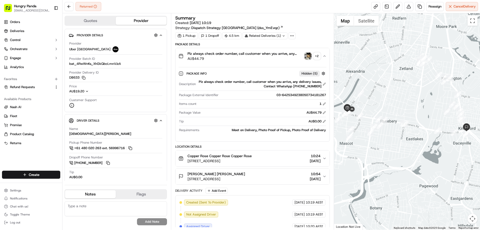
click at [200, 97] on span "Package External Identifier" at bounding box center [199, 95] width 40 height 5
click at [305, 54] on div "button" at bounding box center [308, 56] width 7 height 7
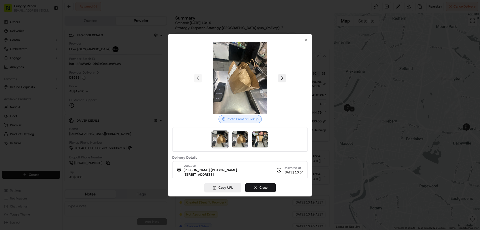
click at [360, 70] on div at bounding box center [240, 115] width 480 height 230
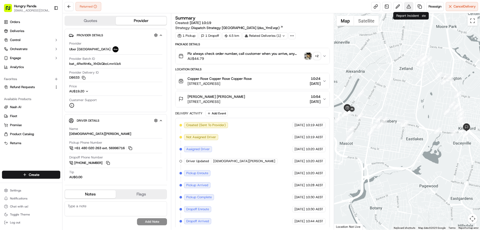
click at [409, 7] on button at bounding box center [408, 6] width 9 height 9
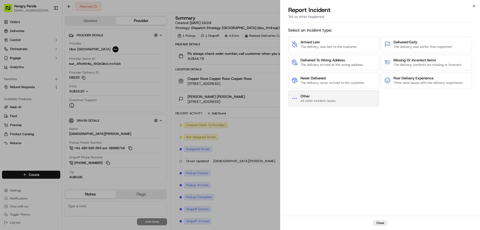
click at [317, 99] on span "Other All other incident issues" at bounding box center [318, 99] width 35 height 10
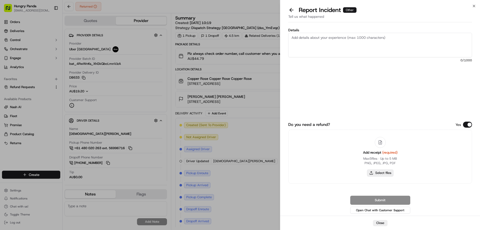
click at [380, 170] on button "Select files" at bounding box center [380, 172] width 27 height 7
type input "C:\fakepath\screenshot_2025-09-20_12-47-52.png"
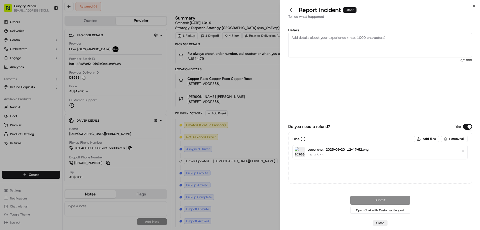
click at [344, 60] on span "0 /1000" at bounding box center [380, 60] width 184 height 4
click at [346, 45] on textarea "Details" at bounding box center [380, 45] width 184 height 25
paste textarea "The customer reported that he did not receive the meal. The order log showed th…"
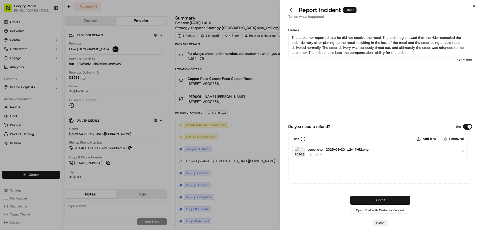
type textarea "The customer reported that he did not receive the meal. The order log showed th…"
click at [374, 196] on button "Submit" at bounding box center [380, 200] width 60 height 9
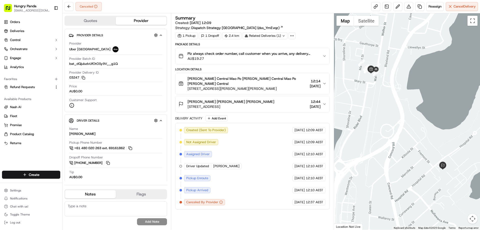
click at [367, 132] on div at bounding box center [407, 121] width 146 height 216
click at [324, 56] on icon "button" at bounding box center [325, 56] width 4 height 4
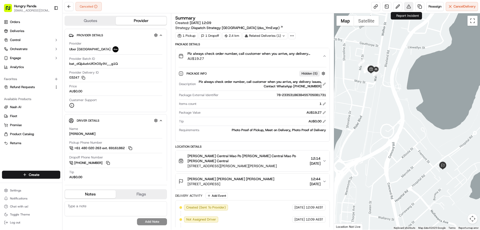
click at [408, 5] on button at bounding box center [408, 6] width 9 height 9
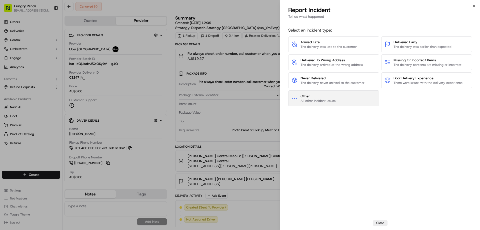
click at [343, 97] on button "Other All other incident issues" at bounding box center [333, 98] width 91 height 16
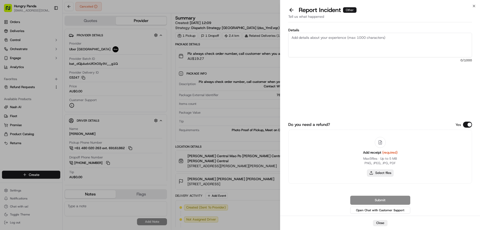
click at [378, 173] on button "Select files" at bounding box center [380, 172] width 27 height 7
type input "C:\fakepath\screenshot_2025-09-20_13-14-36.png"
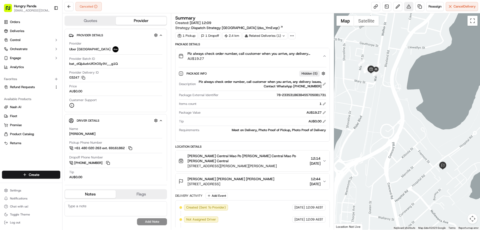
click at [410, 8] on button at bounding box center [408, 6] width 9 height 9
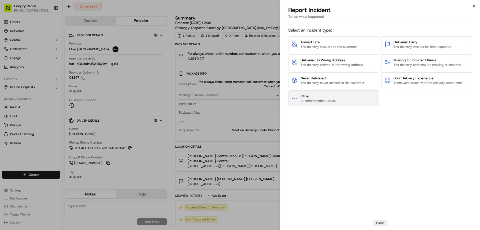
click at [331, 98] on span "Other" at bounding box center [318, 96] width 35 height 5
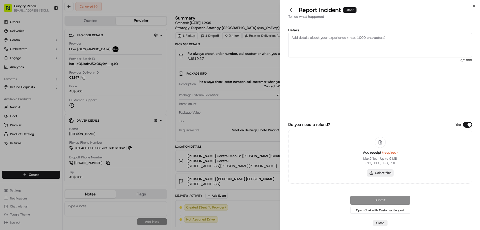
click at [370, 171] on button "Select files" at bounding box center [380, 172] width 27 height 7
type input "C:\fakepath\screenshot_2025-09-20_13-14-36.png"
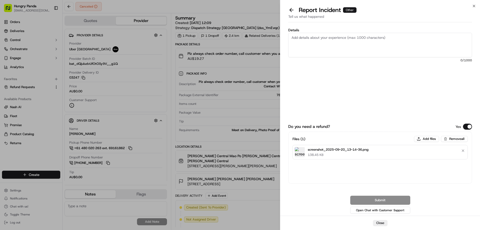
click at [335, 42] on textarea "Details" at bounding box center [380, 45] width 184 height 25
paste textarea "The order pickup was seriously overdue. The order log showed that the rider can…"
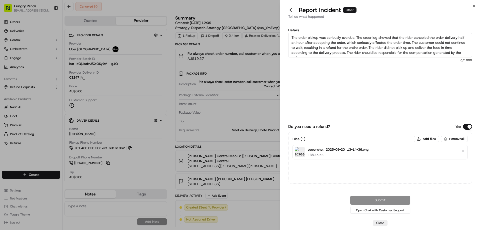
scroll to position [3, 0]
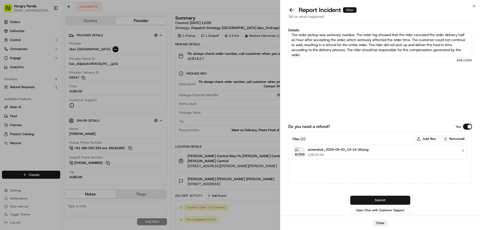
type textarea "The order pickup was seriously overdue. The order log showed that the rider can…"
click at [382, 199] on button "Submit" at bounding box center [380, 200] width 60 height 9
